Goal: Task Accomplishment & Management: Use online tool/utility

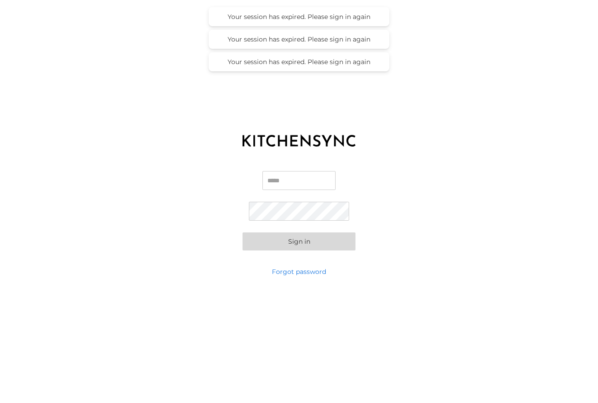
type input "**********"
click at [299, 241] on button "Sign in" at bounding box center [299, 242] width 113 height 18
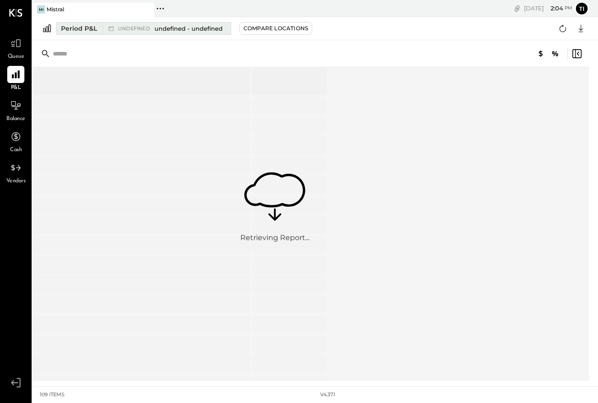
click at [186, 32] on span "undefined - undefined" at bounding box center [188, 28] width 68 height 9
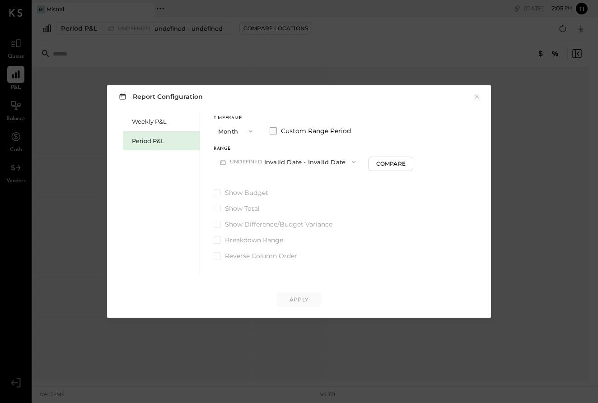
click at [273, 133] on span at bounding box center [273, 130] width 7 height 7
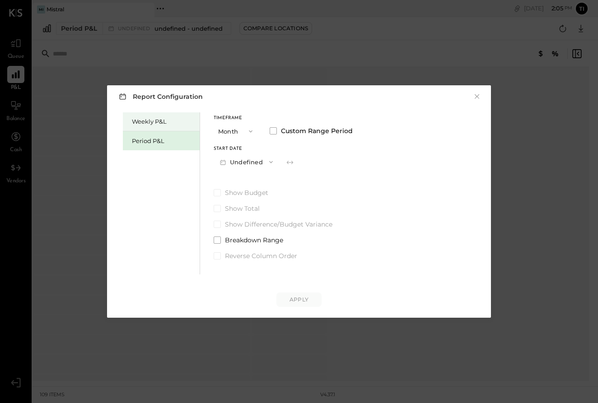
click at [170, 125] on div "Weekly P&L" at bounding box center [163, 121] width 63 height 9
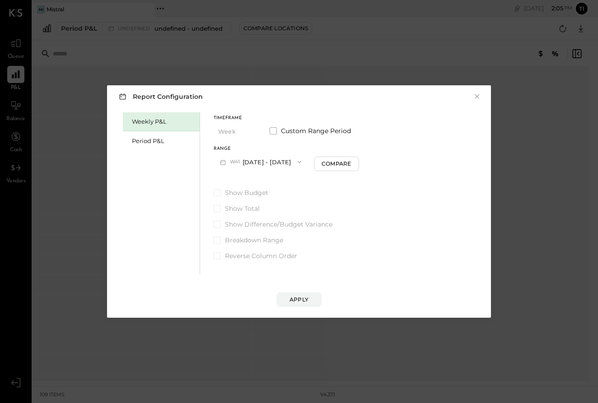
click at [170, 125] on div "Weekly P&L" at bounding box center [163, 121] width 63 height 9
click at [303, 301] on div "Apply" at bounding box center [299, 300] width 19 height 8
